Goal: Find specific page/section

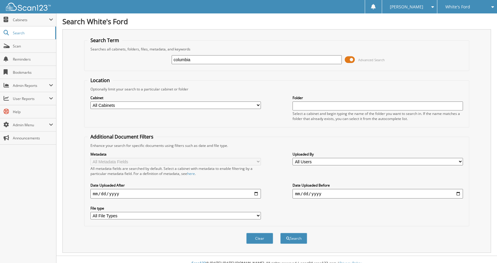
type input "columbia"
click at [280, 233] on button "Search" at bounding box center [293, 238] width 27 height 11
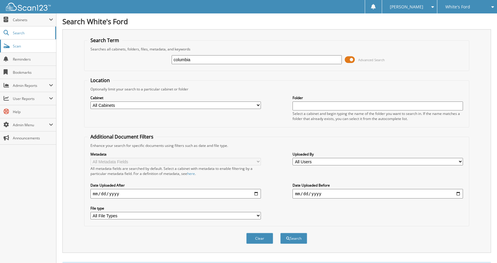
click at [38, 44] on span "Scan" at bounding box center [33, 46] width 40 height 5
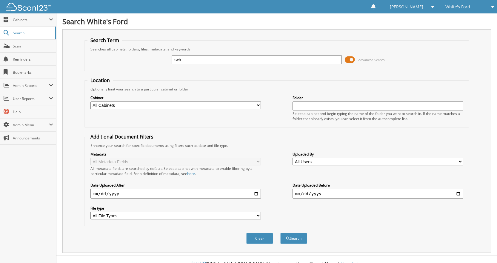
type input "kwh"
click at [280, 233] on button "Search" at bounding box center [293, 238] width 27 height 11
